Goal: Information Seeking & Learning: Learn about a topic

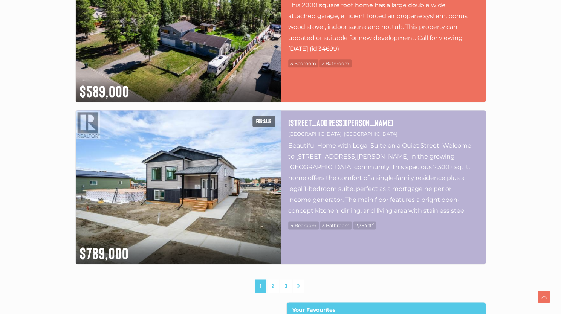
scroll to position [3920, 0]
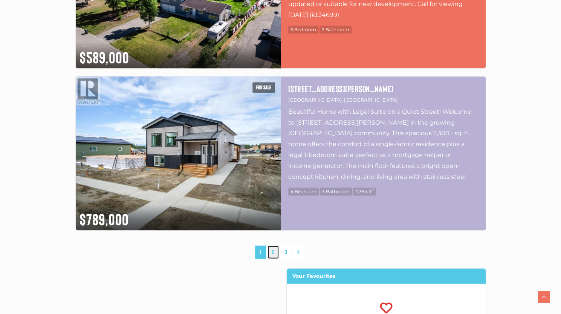
click at [271, 251] on link "2" at bounding box center [273, 252] width 11 height 13
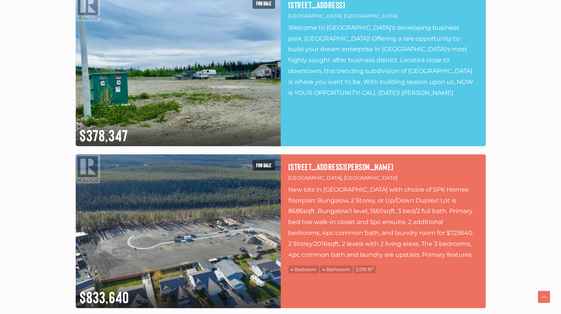
scroll to position [3682, 0]
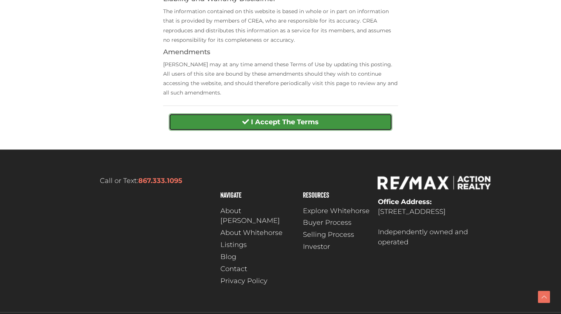
click at [295, 124] on strong "I Accept The Terms" at bounding box center [285, 122] width 68 height 8
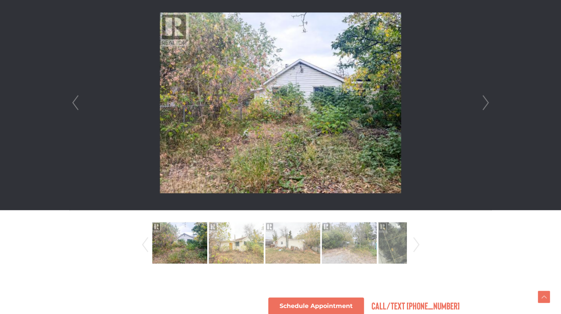
scroll to position [220, 0]
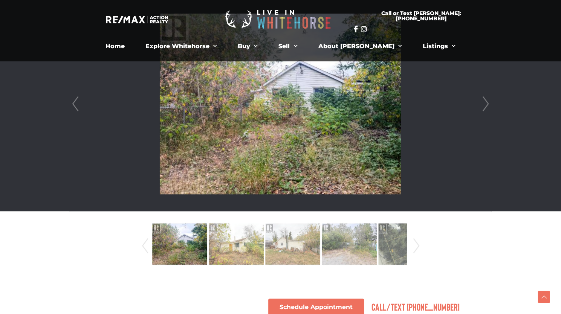
click at [489, 103] on link "Next" at bounding box center [485, 104] width 11 height 215
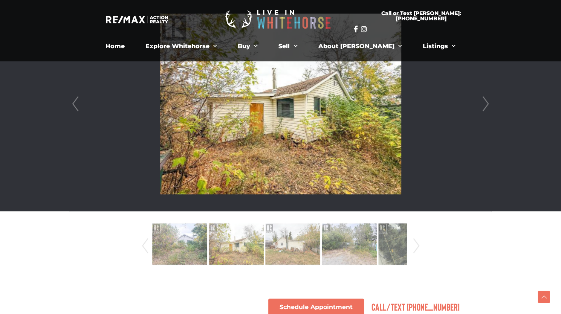
click at [489, 103] on link "Next" at bounding box center [485, 104] width 11 height 215
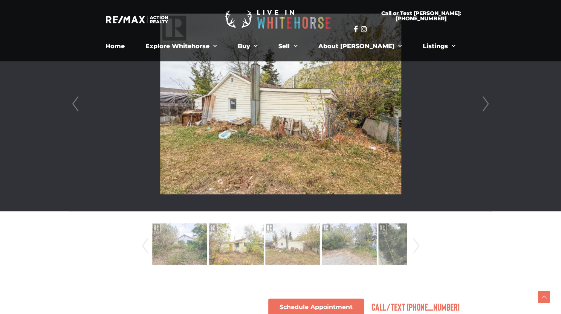
click at [489, 103] on link "Next" at bounding box center [485, 104] width 11 height 215
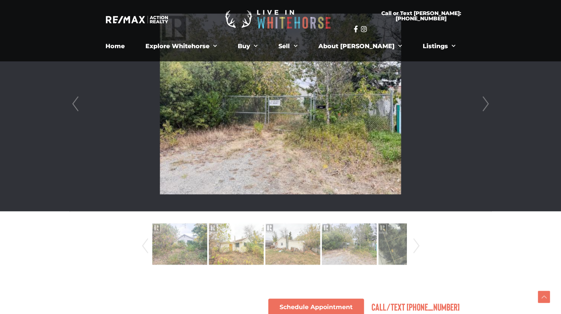
click at [489, 103] on link "Next" at bounding box center [485, 104] width 11 height 215
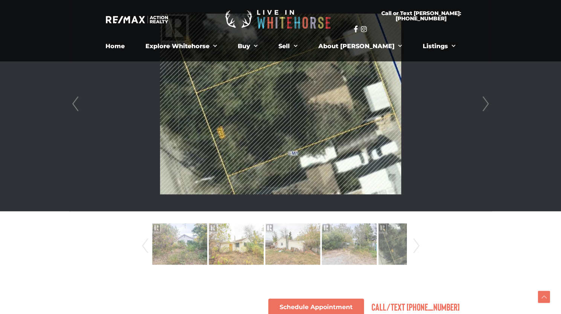
click at [489, 103] on link "Next" at bounding box center [485, 104] width 11 height 215
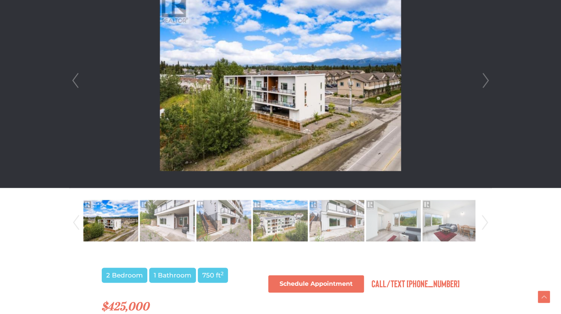
scroll to position [241, 0]
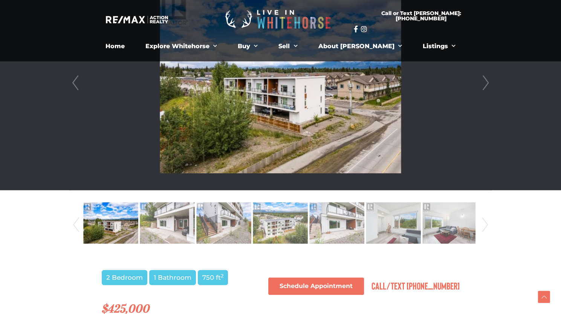
click at [472, 81] on li at bounding box center [281, 83] width 422 height 215
click at [474, 81] on li at bounding box center [281, 83] width 422 height 215
click at [482, 81] on link "Next" at bounding box center [485, 83] width 11 height 215
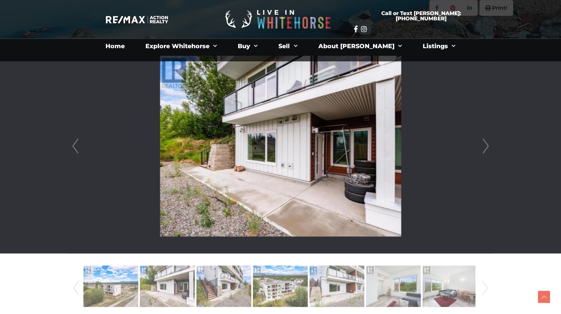
scroll to position [166, 0]
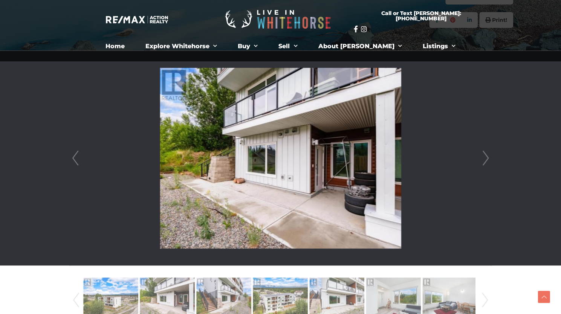
click at [479, 167] on li at bounding box center [281, 158] width 422 height 215
click at [489, 157] on link "Next" at bounding box center [485, 158] width 11 height 215
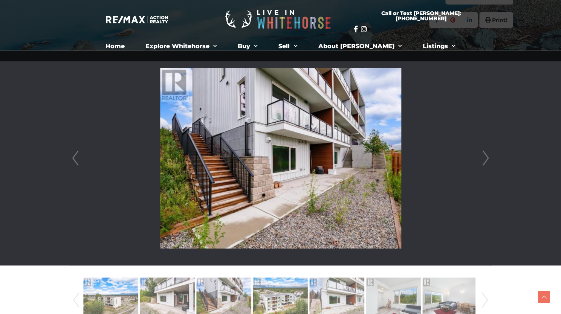
click at [489, 157] on link "Next" at bounding box center [485, 158] width 11 height 215
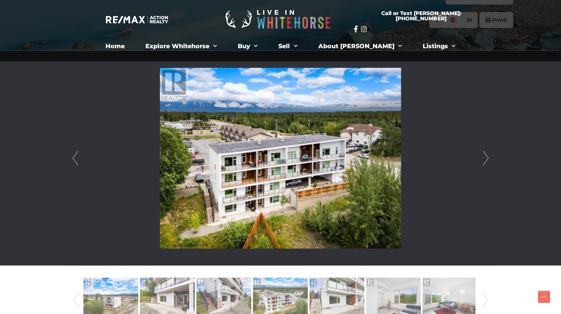
click at [489, 157] on link "Next" at bounding box center [485, 158] width 11 height 215
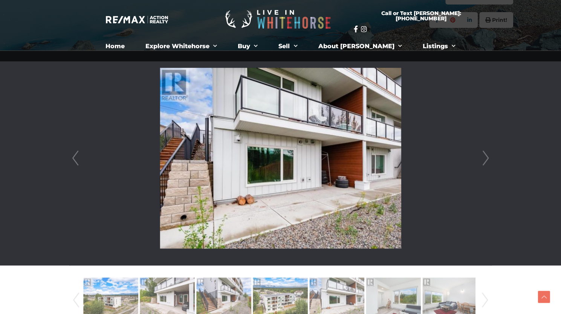
click at [489, 157] on link "Next" at bounding box center [485, 158] width 11 height 215
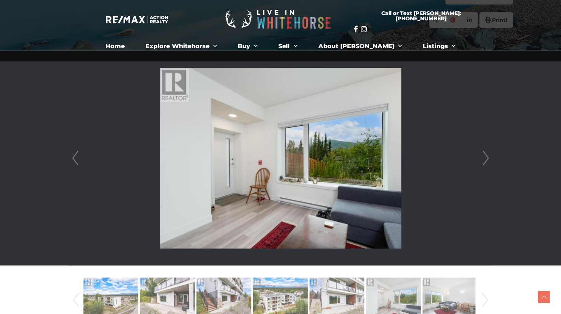
click at [489, 157] on link "Next" at bounding box center [485, 158] width 11 height 215
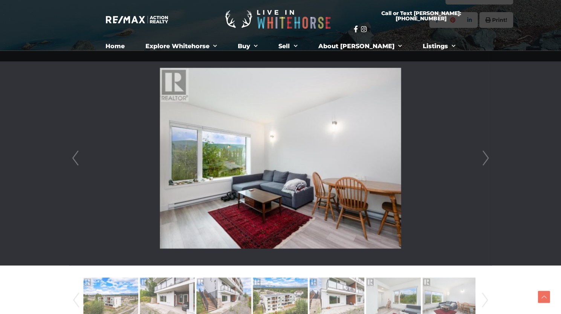
click at [489, 157] on link "Next" at bounding box center [485, 158] width 11 height 215
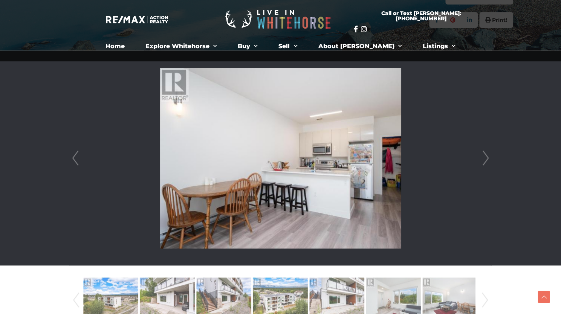
click at [489, 157] on link "Next" at bounding box center [485, 158] width 11 height 215
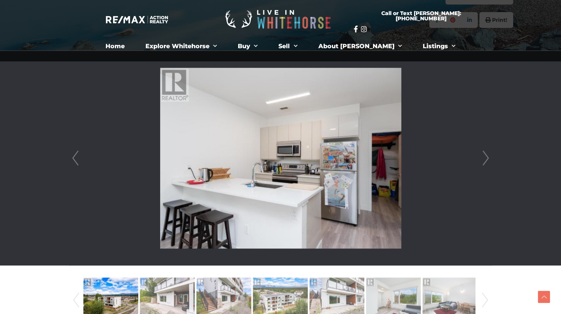
click at [489, 157] on link "Next" at bounding box center [485, 158] width 11 height 215
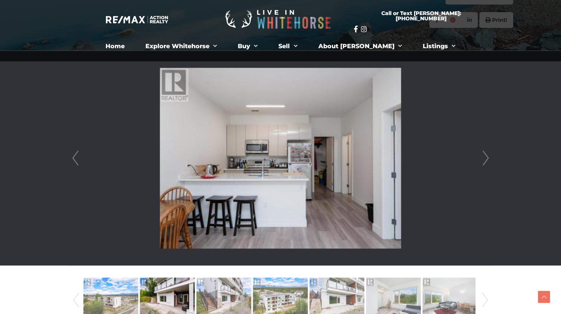
click at [489, 157] on link "Next" at bounding box center [485, 158] width 11 height 215
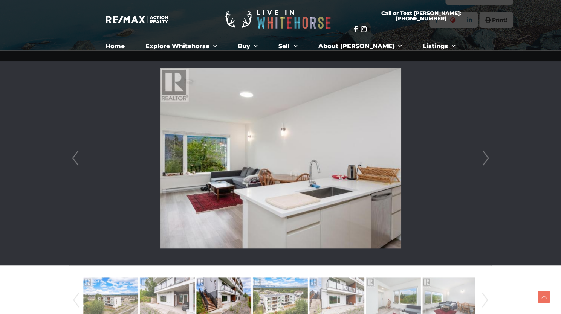
click at [489, 157] on link "Next" at bounding box center [485, 158] width 11 height 215
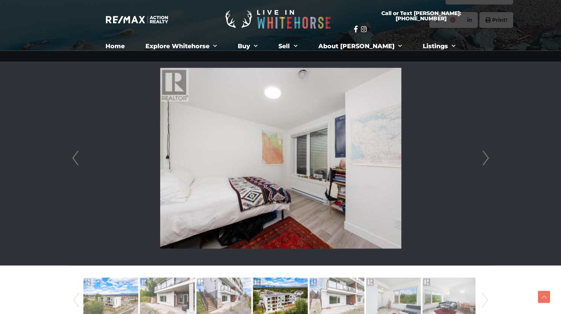
click at [489, 157] on link "Next" at bounding box center [485, 158] width 11 height 215
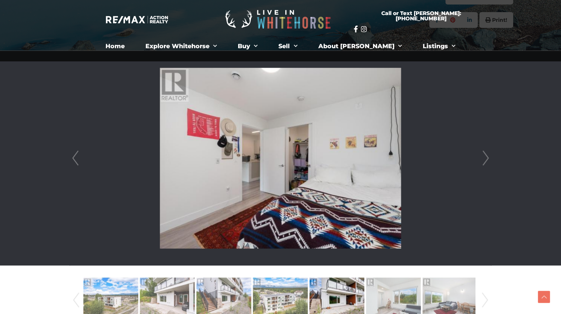
click at [489, 157] on link "Next" at bounding box center [485, 158] width 11 height 215
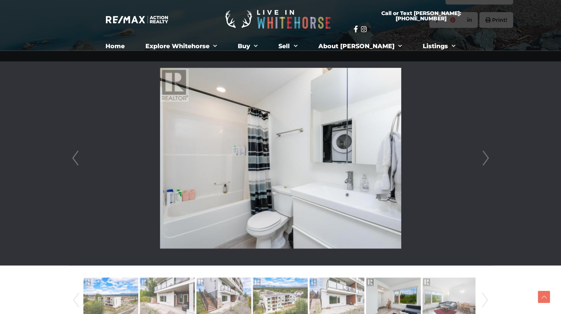
click at [489, 157] on link "Next" at bounding box center [485, 158] width 11 height 215
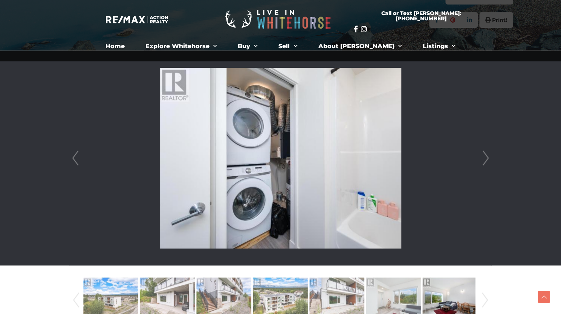
click at [489, 157] on link "Next" at bounding box center [485, 158] width 11 height 215
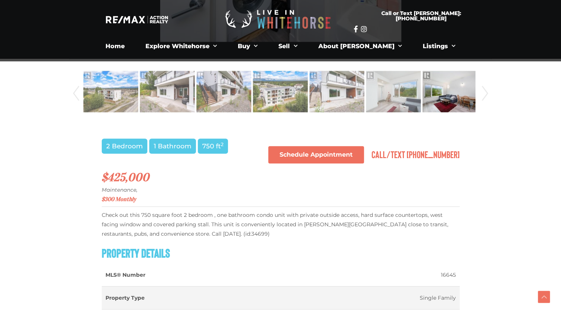
scroll to position [374, 0]
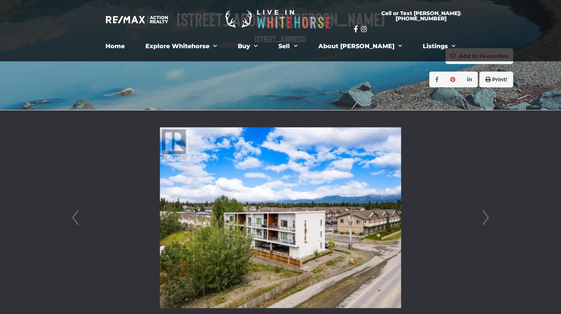
scroll to position [104, 0]
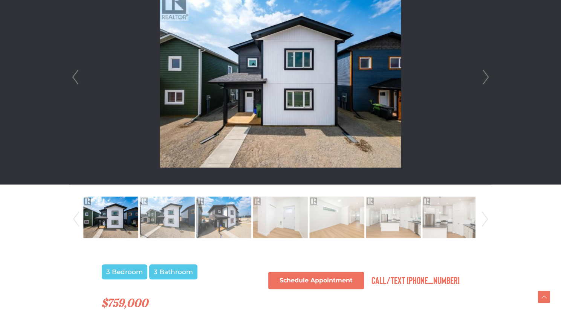
scroll to position [247, 0]
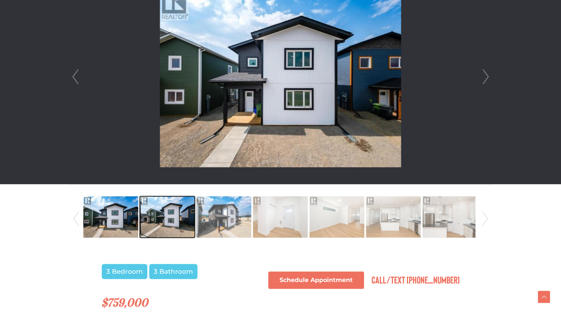
click at [170, 224] on img at bounding box center [167, 217] width 55 height 43
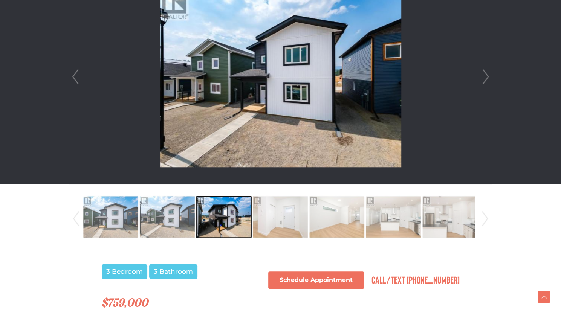
click at [222, 210] on img at bounding box center [223, 217] width 55 height 43
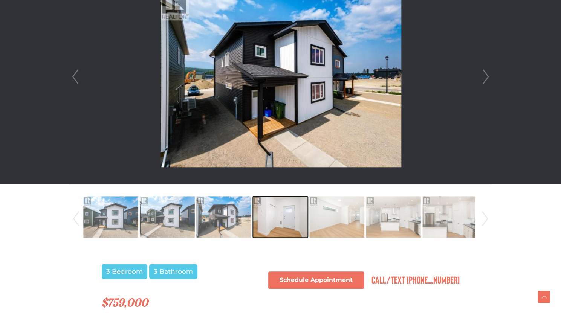
click at [288, 215] on img at bounding box center [280, 217] width 55 height 43
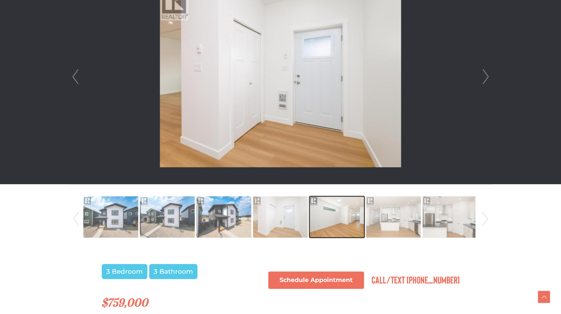
click at [332, 217] on img at bounding box center [336, 217] width 55 height 43
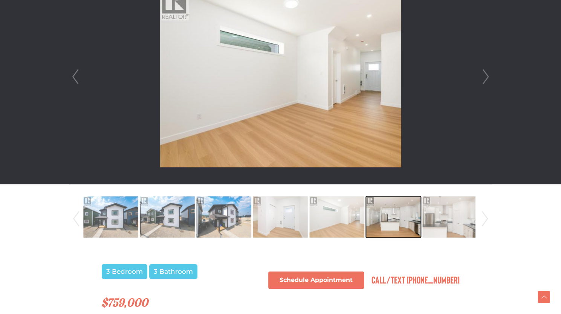
click at [384, 214] on img at bounding box center [393, 217] width 55 height 43
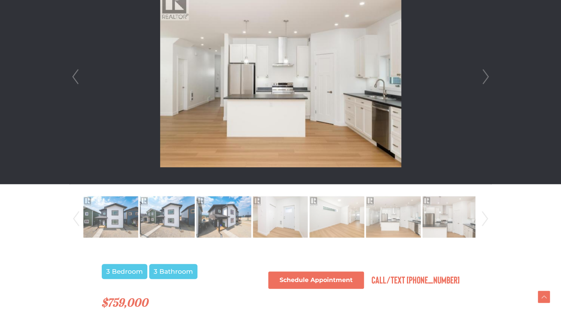
click at [485, 82] on link "Next" at bounding box center [485, 76] width 11 height 215
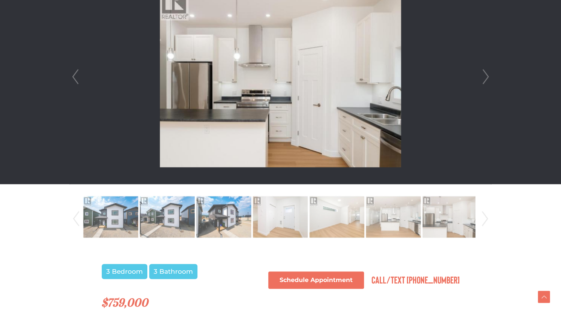
click at [485, 82] on link "Next" at bounding box center [485, 76] width 11 height 215
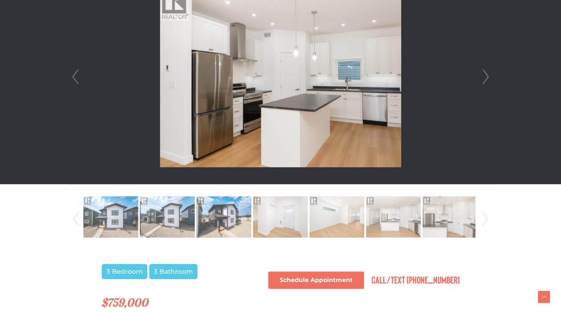
click at [485, 82] on link "Next" at bounding box center [485, 76] width 11 height 215
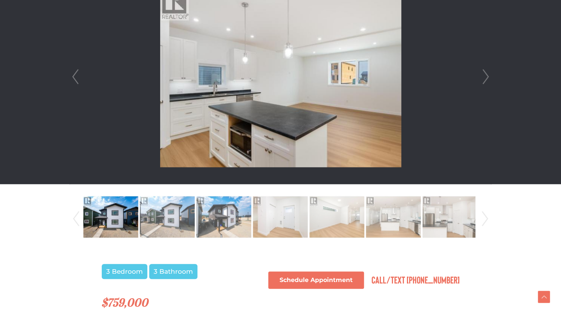
click at [485, 82] on link "Next" at bounding box center [485, 76] width 11 height 215
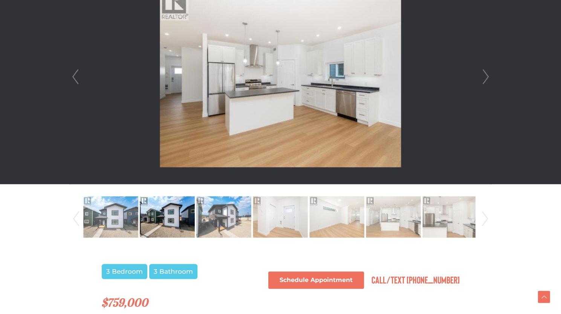
click at [485, 82] on link "Next" at bounding box center [485, 76] width 11 height 215
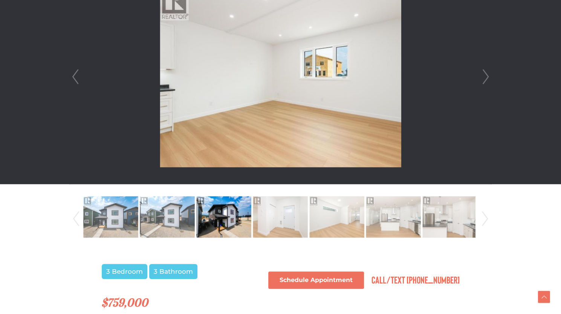
click at [485, 82] on link "Next" at bounding box center [485, 76] width 11 height 215
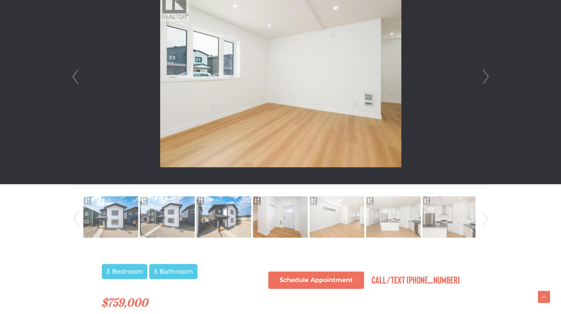
click at [485, 82] on link "Next" at bounding box center [485, 76] width 11 height 215
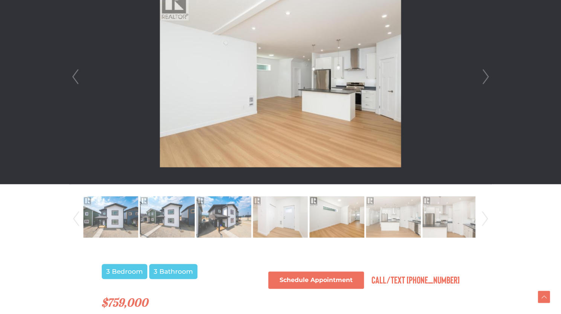
click at [485, 82] on link "Next" at bounding box center [485, 76] width 11 height 215
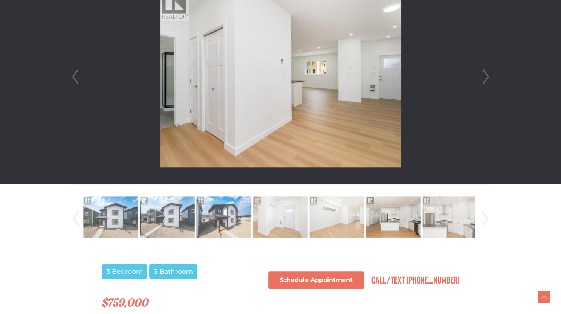
click at [485, 82] on link "Next" at bounding box center [485, 76] width 11 height 215
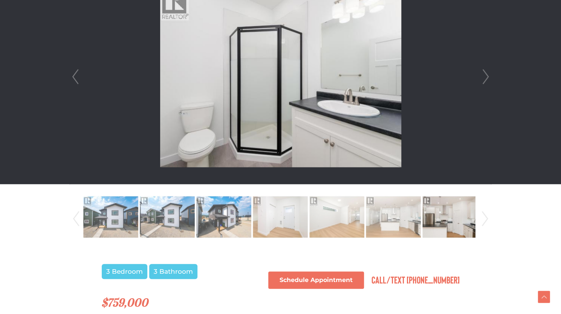
click at [485, 82] on link "Next" at bounding box center [485, 76] width 11 height 215
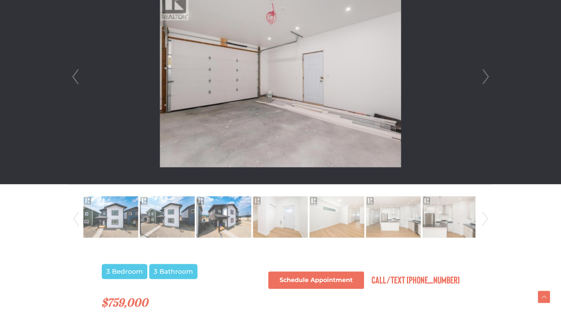
click at [485, 82] on link "Next" at bounding box center [485, 76] width 11 height 215
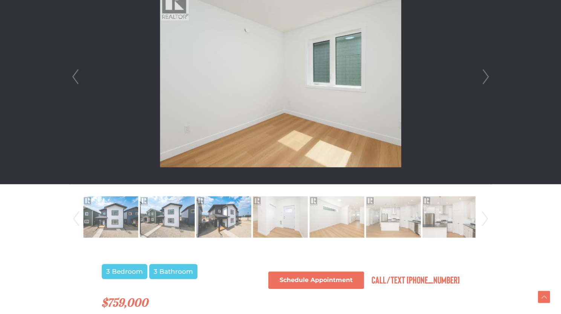
click at [485, 82] on link "Next" at bounding box center [485, 76] width 11 height 215
